Goal: Communication & Community: Participate in discussion

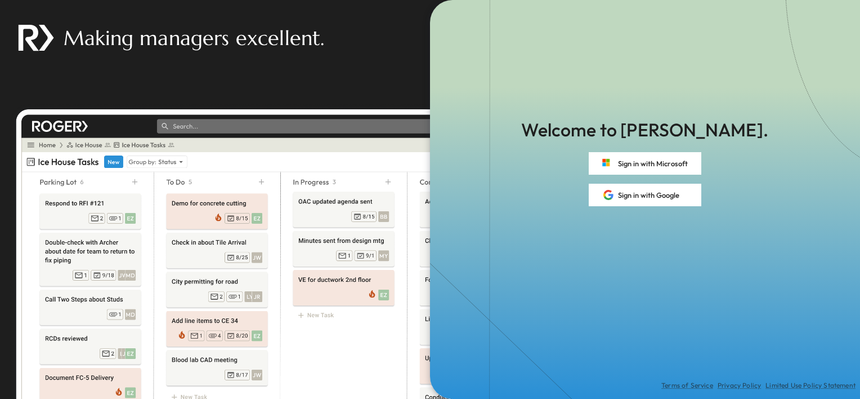
click at [607, 158] on rect "button" at bounding box center [606, 162] width 10 height 9
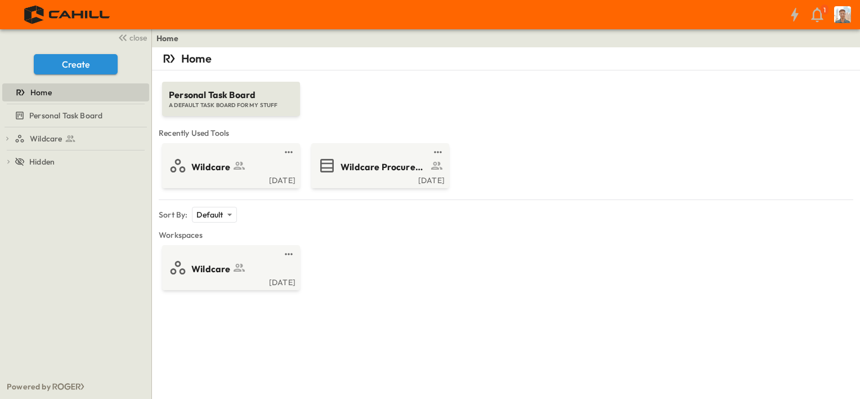
click at [250, 159] on div "Wildcare" at bounding box center [241, 165] width 100 height 15
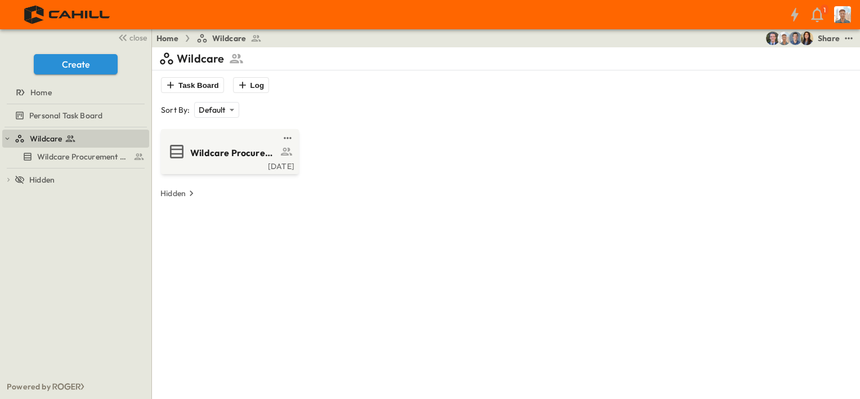
click at [251, 158] on span "Wildcare Procurement Log" at bounding box center [233, 152] width 87 height 13
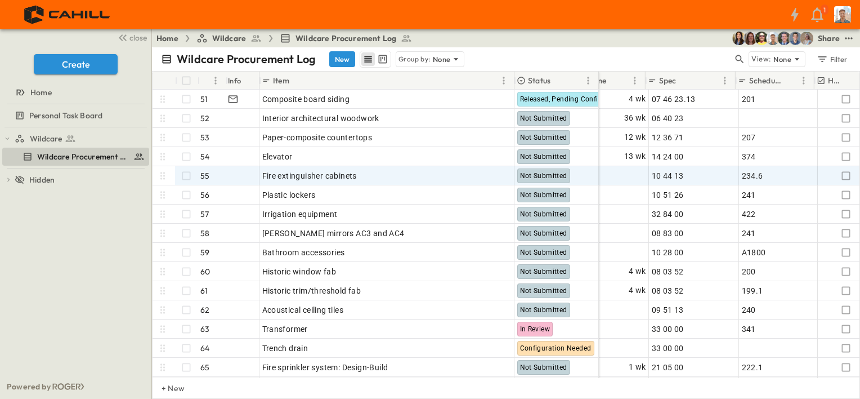
scroll to position [957, 992]
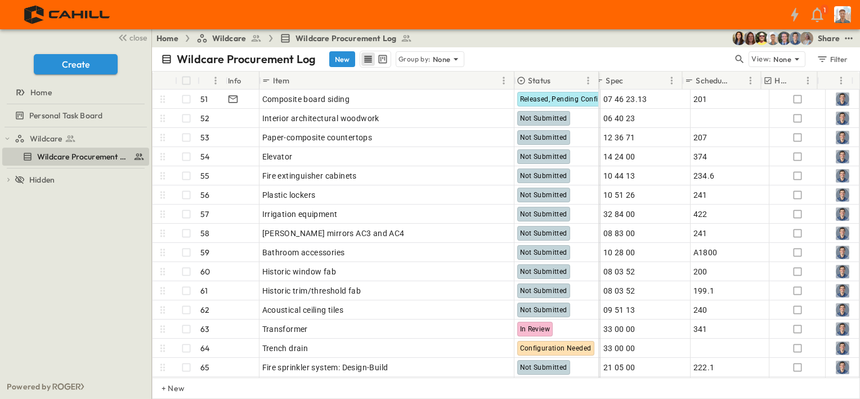
click at [818, 14] on icon "button" at bounding box center [818, 15] width 18 height 18
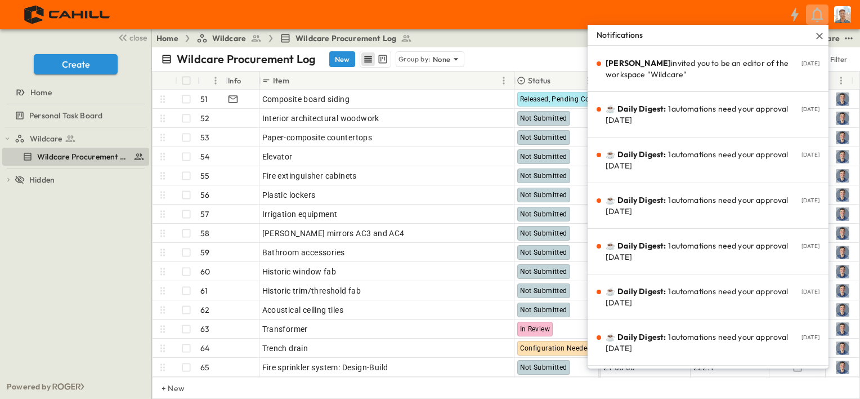
click at [818, 14] on icon "button" at bounding box center [818, 15] width 18 height 18
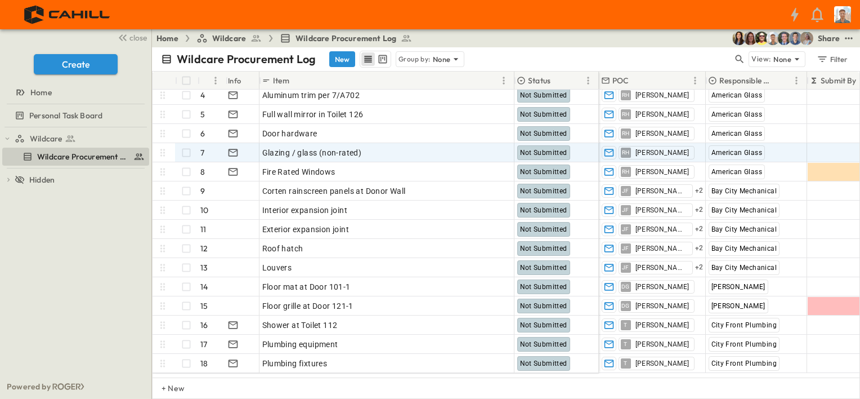
scroll to position [0, 0]
